Goal: Task Accomplishment & Management: Manage account settings

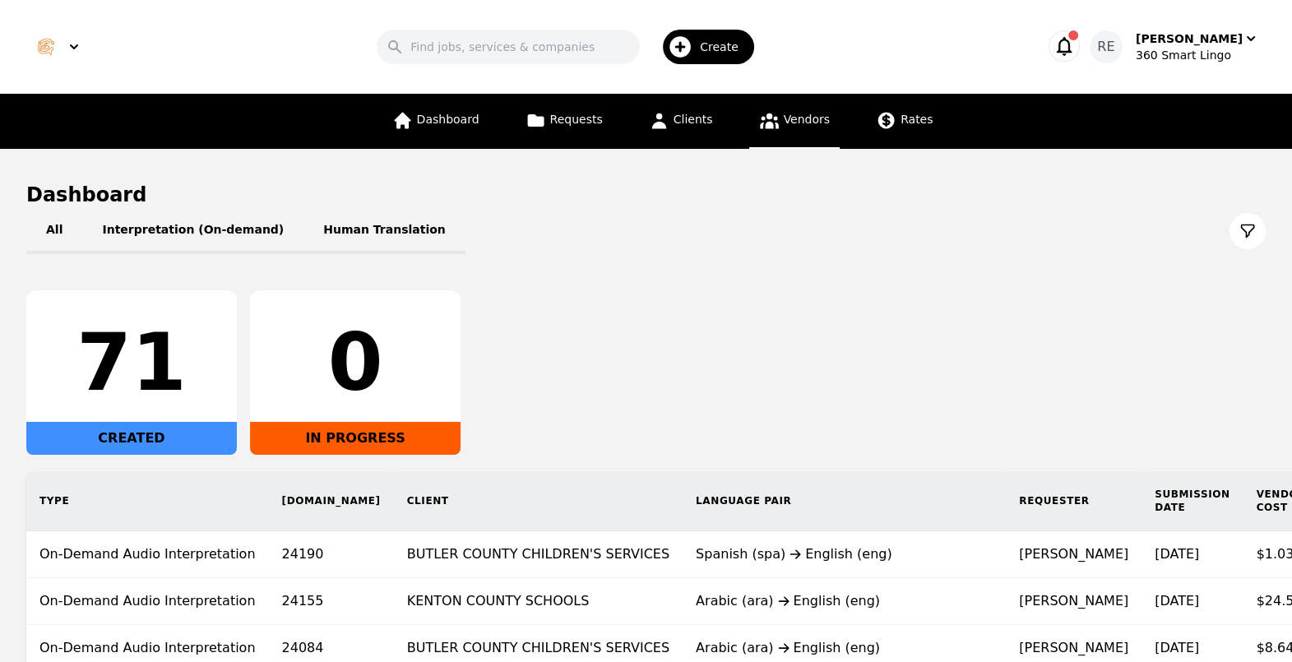
click at [792, 113] on span "Vendors" at bounding box center [807, 119] width 46 height 13
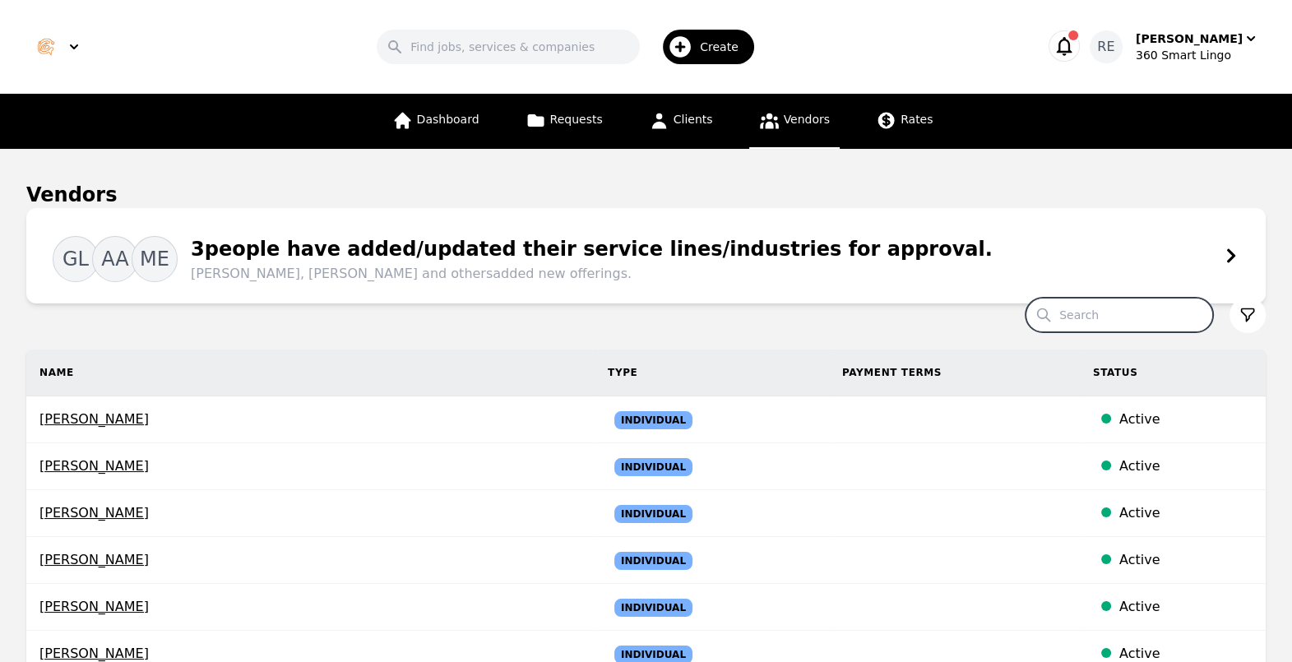
click at [1154, 316] on input "Search" at bounding box center [1120, 315] width 188 height 35
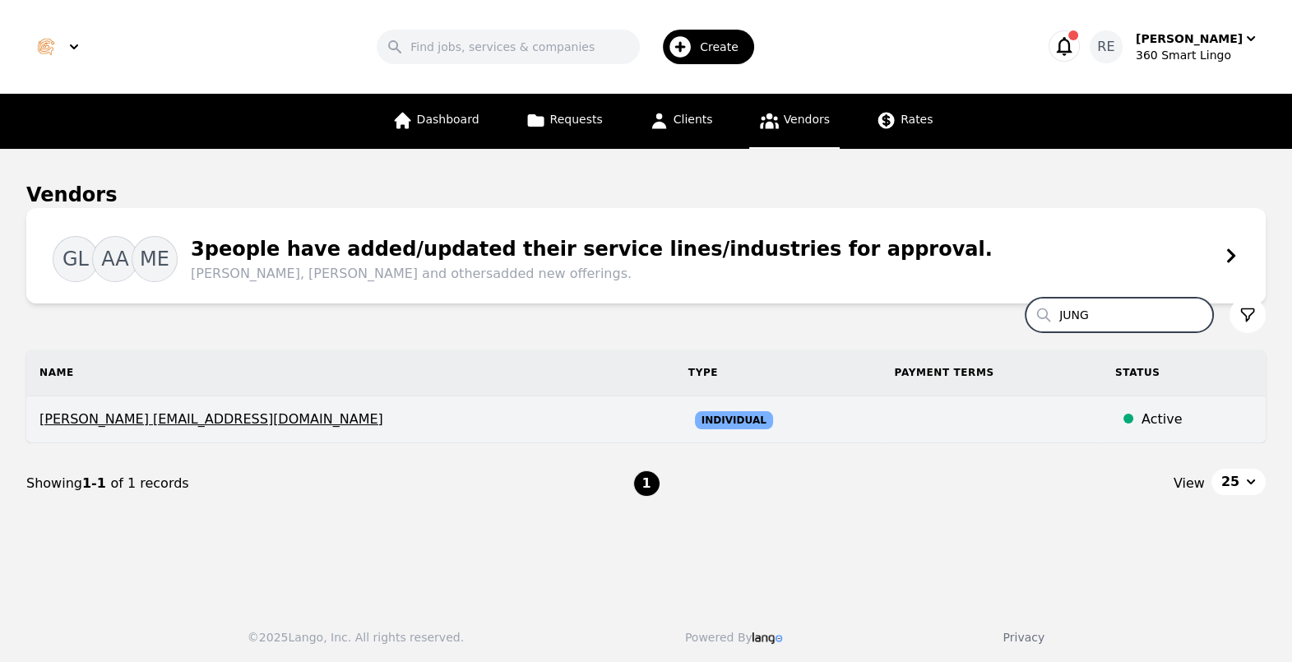
type input "JUNG"
click at [225, 419] on span "[PERSON_NAME] [EMAIL_ADDRESS][DOMAIN_NAME]" at bounding box center [350, 420] width 623 height 20
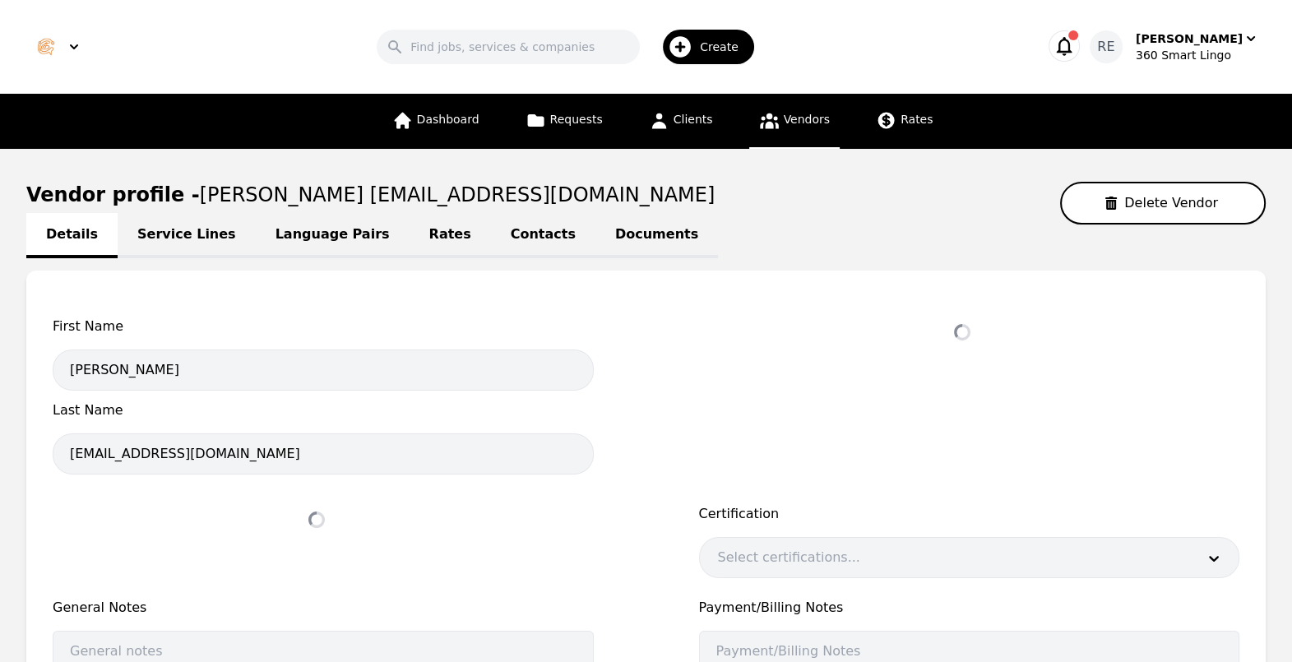
select select "active"
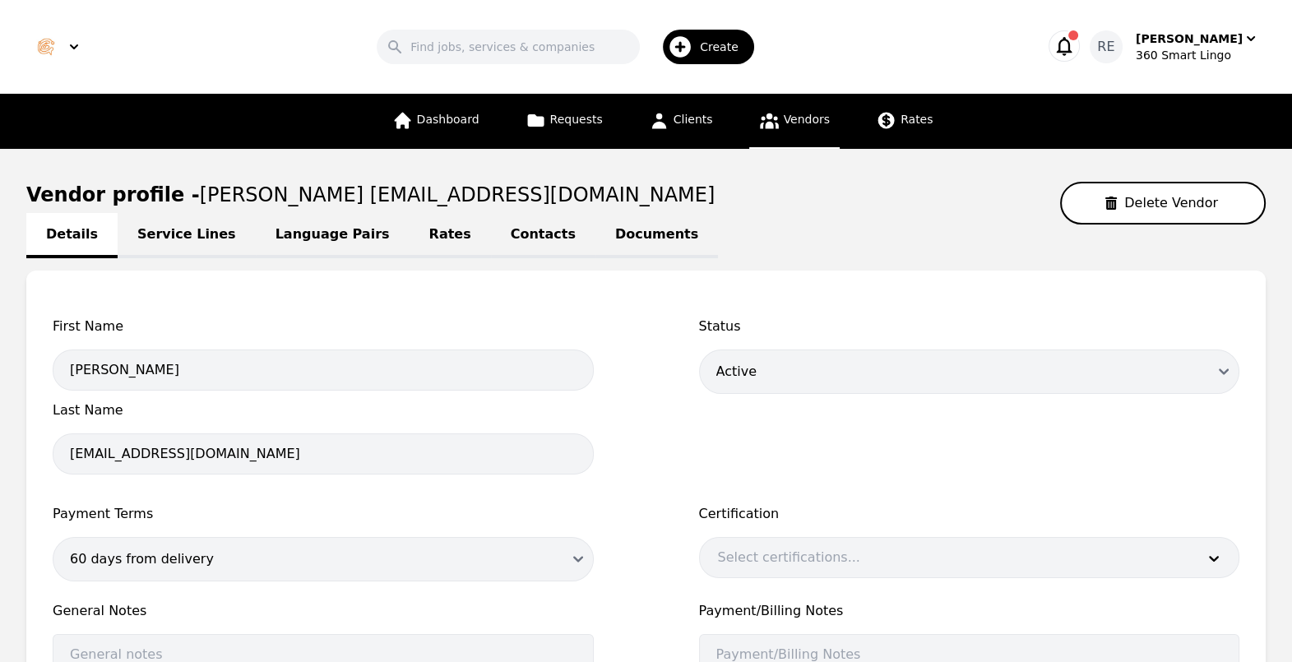
click at [595, 233] on link "Documents" at bounding box center [656, 235] width 123 height 45
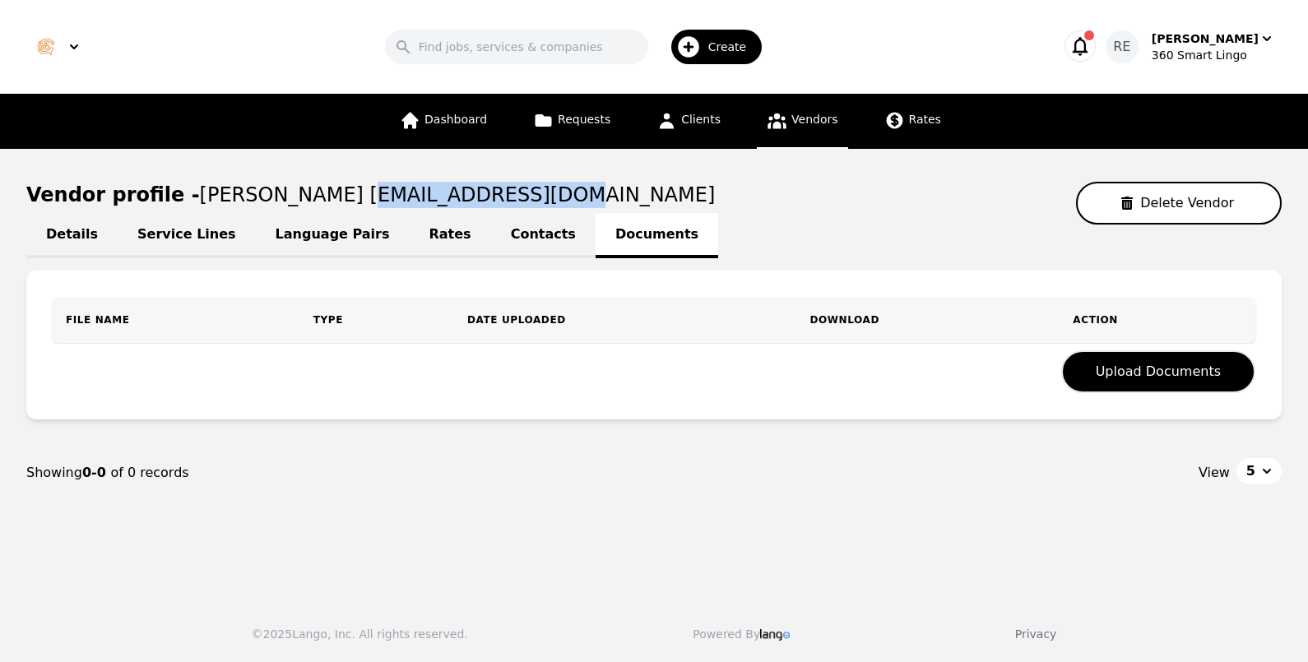
drag, startPoint x: 490, startPoint y: 206, endPoint x: 316, endPoint y: 197, distance: 174.6
click at [316, 197] on span "[PERSON_NAME] [EMAIL_ADDRESS][DOMAIN_NAME]" at bounding box center [458, 194] width 516 height 23
